Goal: Navigation & Orientation: Find specific page/section

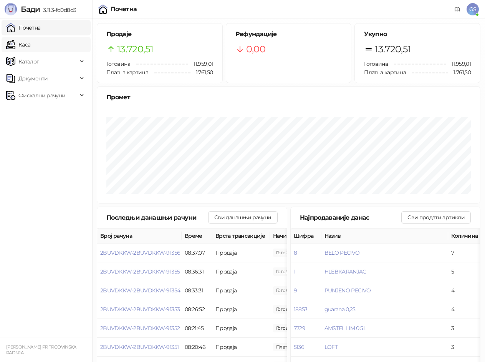
click at [21, 42] on link "Каса" at bounding box center [18, 44] width 24 height 15
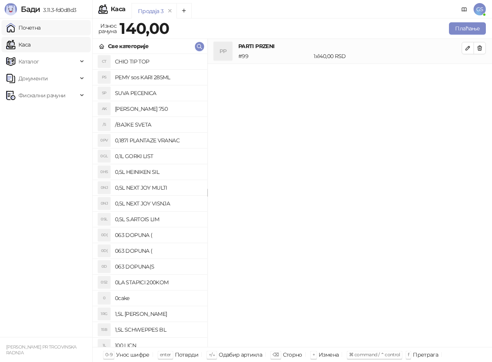
click at [34, 30] on link "Почетна" at bounding box center [23, 27] width 35 height 15
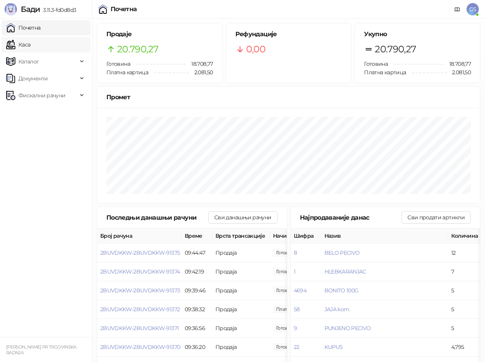
click at [30, 45] on link "Каса" at bounding box center [18, 44] width 24 height 15
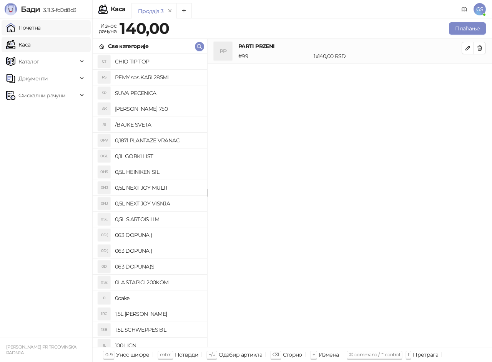
click at [39, 32] on link "Почетна" at bounding box center [23, 27] width 35 height 15
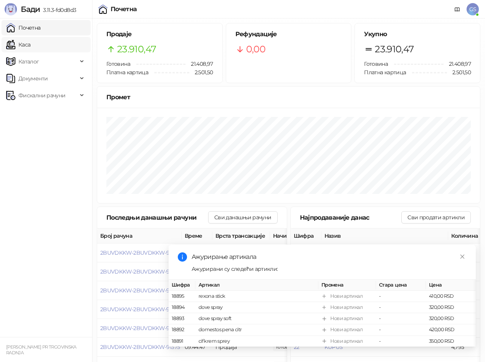
click at [30, 44] on link "Каса" at bounding box center [18, 44] width 24 height 15
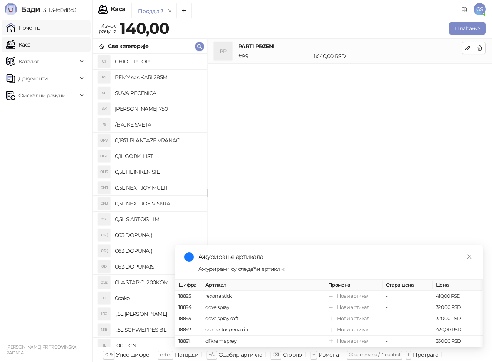
click at [41, 27] on link "Почетна" at bounding box center [23, 27] width 35 height 15
